Goal: Task Accomplishment & Management: Manage account settings

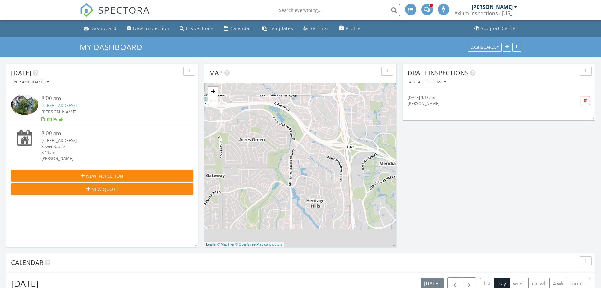
scroll to position [3, 3]
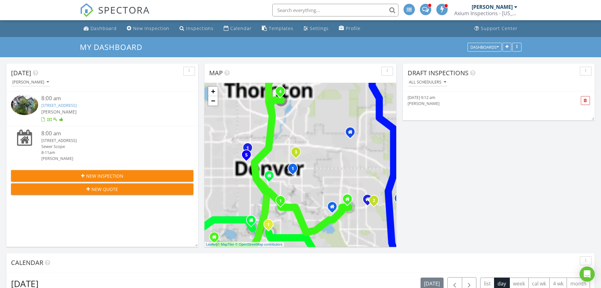
click at [55, 107] on link "4548 Quandary Peak St , Brighton, CO 80601" at bounding box center [58, 105] width 35 height 6
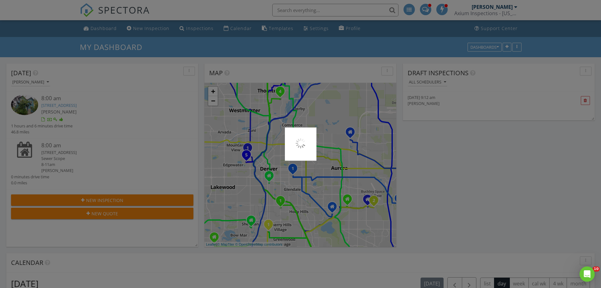
scroll to position [0, 0]
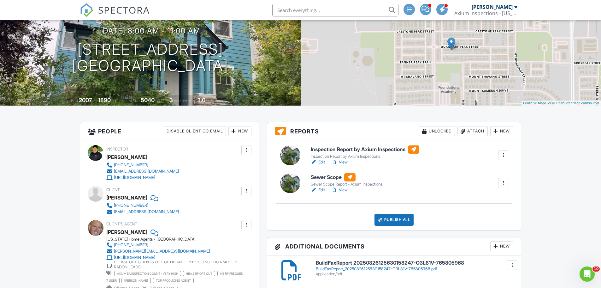
click at [319, 179] on h6 "Sewer Scope" at bounding box center [347, 177] width 72 height 8
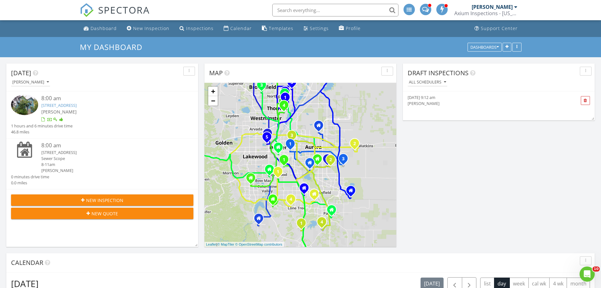
click at [57, 106] on link "4548 Quandary Peak St , Brighton, CO 80601" at bounding box center [58, 105] width 35 height 6
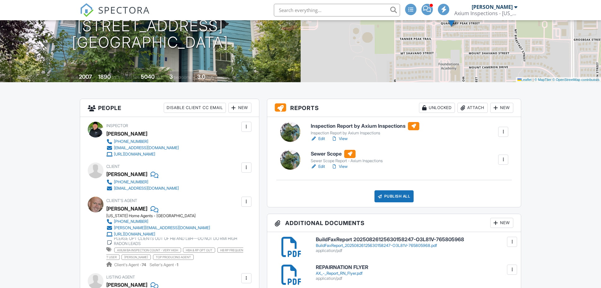
scroll to position [95, 0]
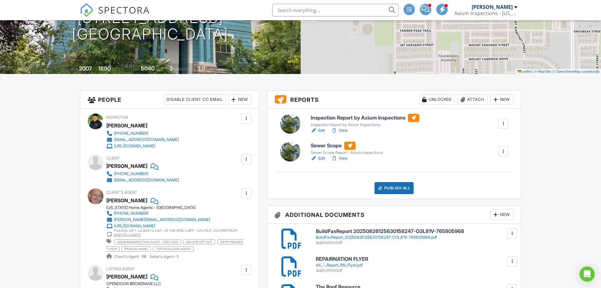
click at [343, 158] on link "View" at bounding box center [340, 158] width 16 height 6
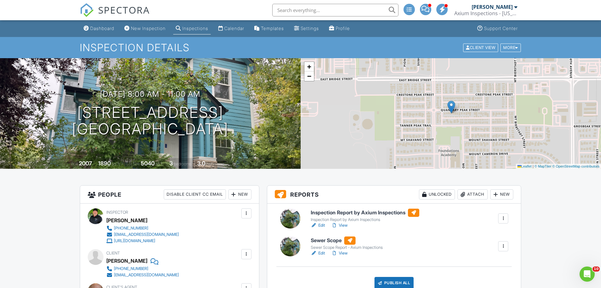
click at [348, 224] on link "View" at bounding box center [340, 225] width 16 height 6
